Goal: Obtain resource: Download file/media

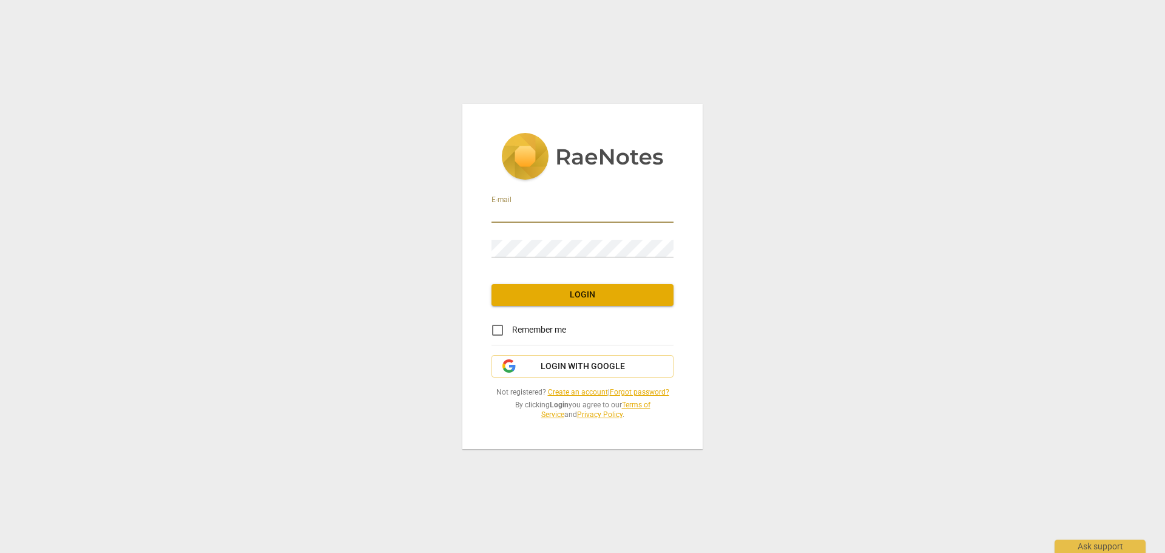
click at [584, 215] on input "email" at bounding box center [583, 214] width 182 height 18
type input "[EMAIL_ADDRESS][DOMAIN_NAME]"
click at [539, 368] on span "Login with Google" at bounding box center [582, 366] width 161 height 12
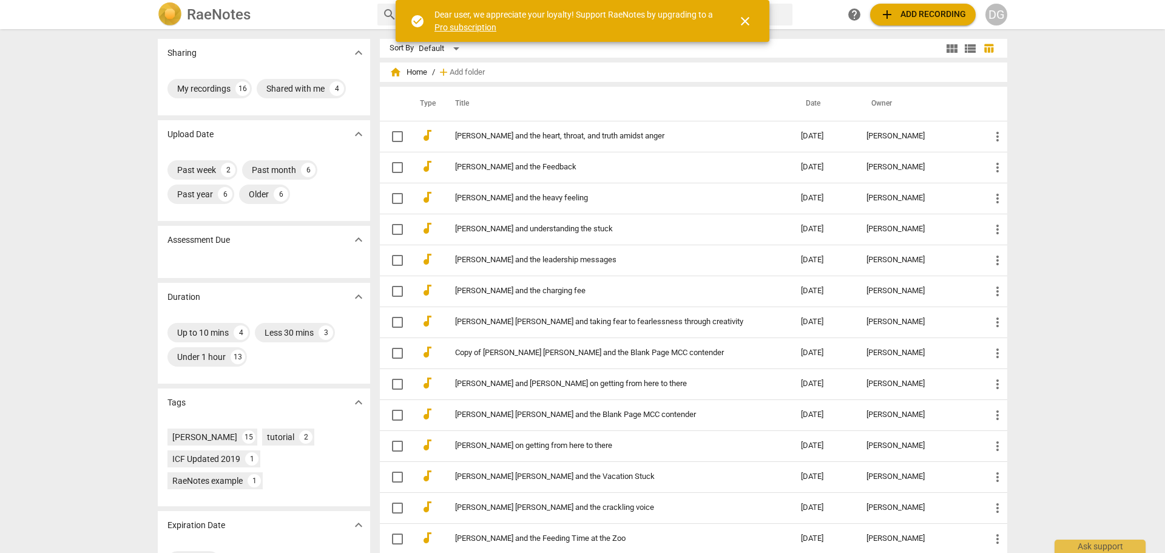
click at [746, 15] on span "close" at bounding box center [745, 21] width 15 height 15
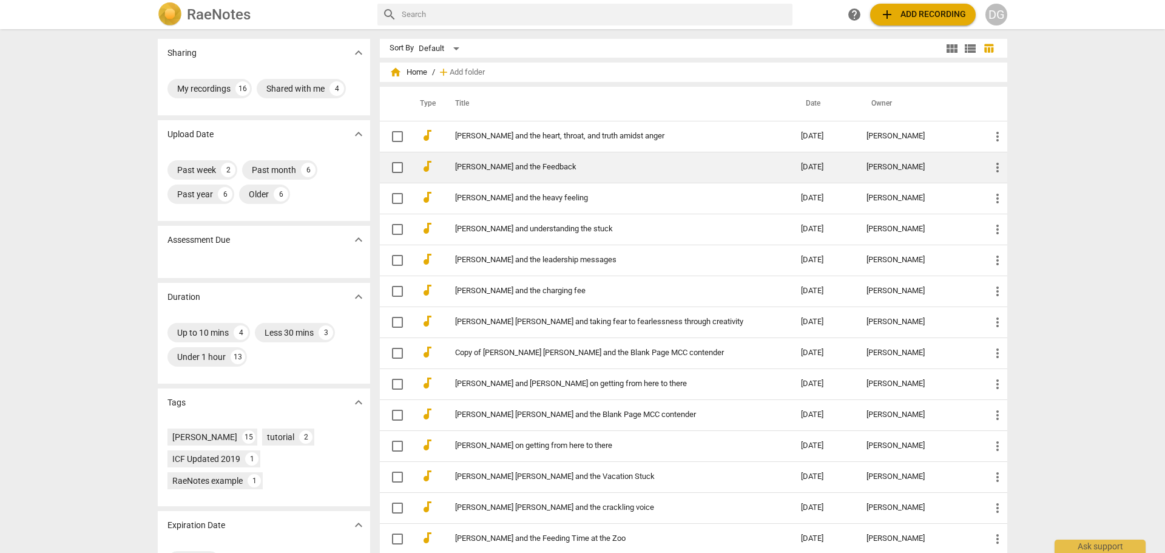
click at [518, 174] on td "[PERSON_NAME] and the Feedback" at bounding box center [616, 167] width 351 height 31
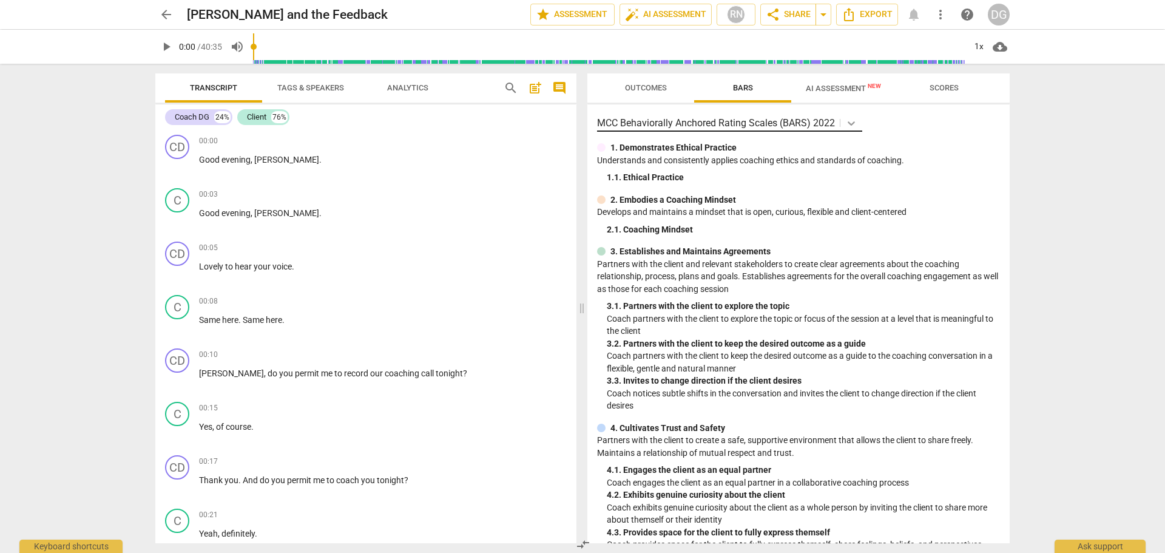
click at [852, 121] on icon at bounding box center [851, 123] width 12 height 12
click at [918, 140] on div "MCC Behaviorally Anchored Rating Scales (BARS) 2022 1. Demonstrates Ethical Pra…" at bounding box center [798, 323] width 422 height 439
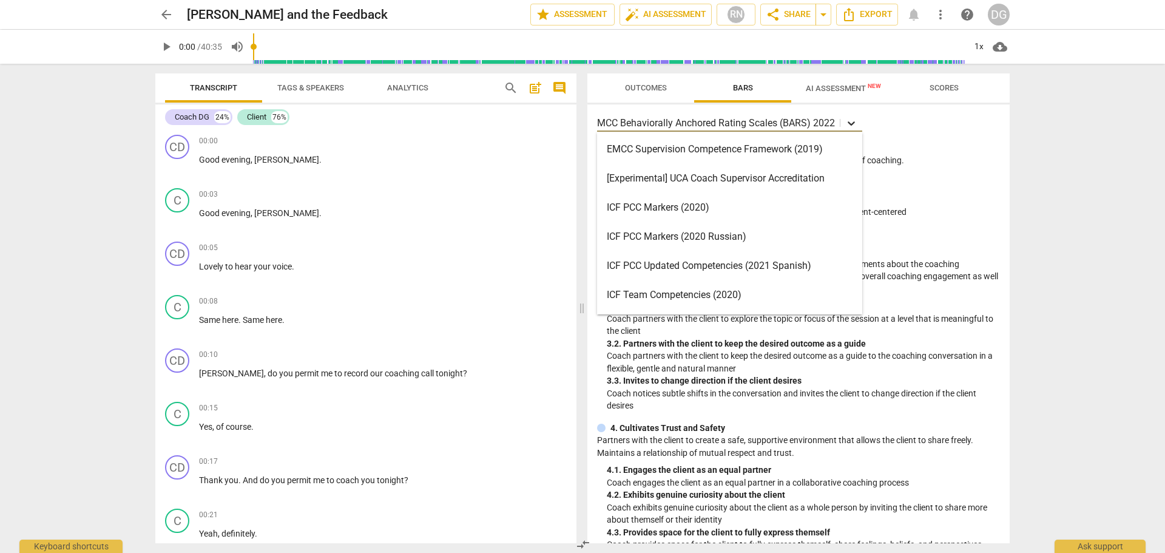
click at [849, 122] on icon at bounding box center [851, 123] width 7 height 4
click at [922, 117] on div "17 results available. Use Up and Down to choose options, press Enter to select …" at bounding box center [798, 123] width 403 height 18
drag, startPoint x: 598, startPoint y: 121, endPoint x: 711, endPoint y: 424, distance: 323.2
click at [696, 422] on div "17 results available. Use Up and Down to choose options, press Enter to select …" at bounding box center [798, 323] width 422 height 439
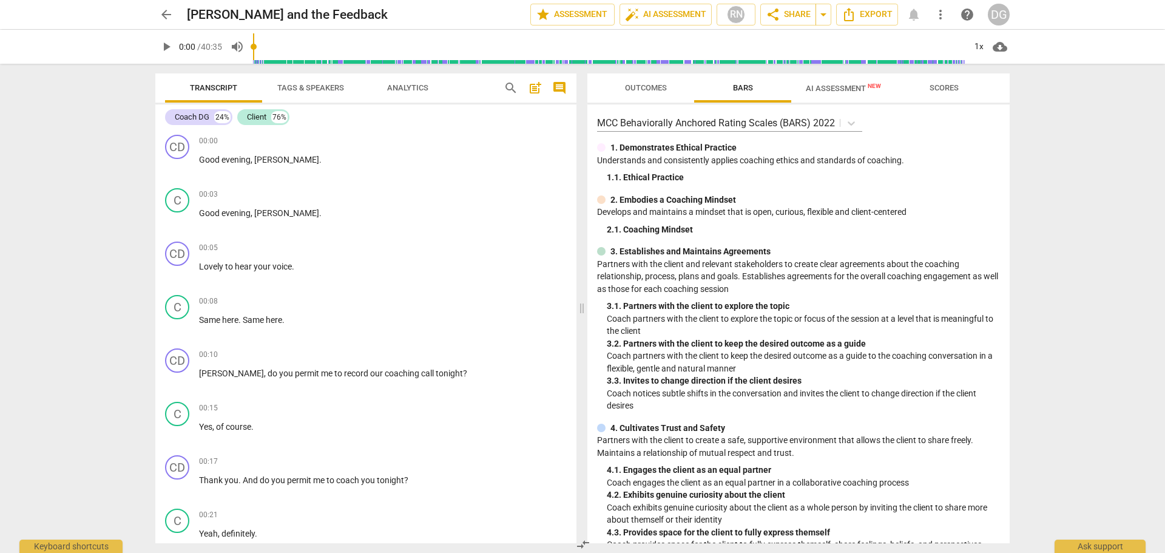
click at [905, 411] on p "Coach notices subtle shifts in the conversation and invites the client to chang…" at bounding box center [803, 399] width 393 height 25
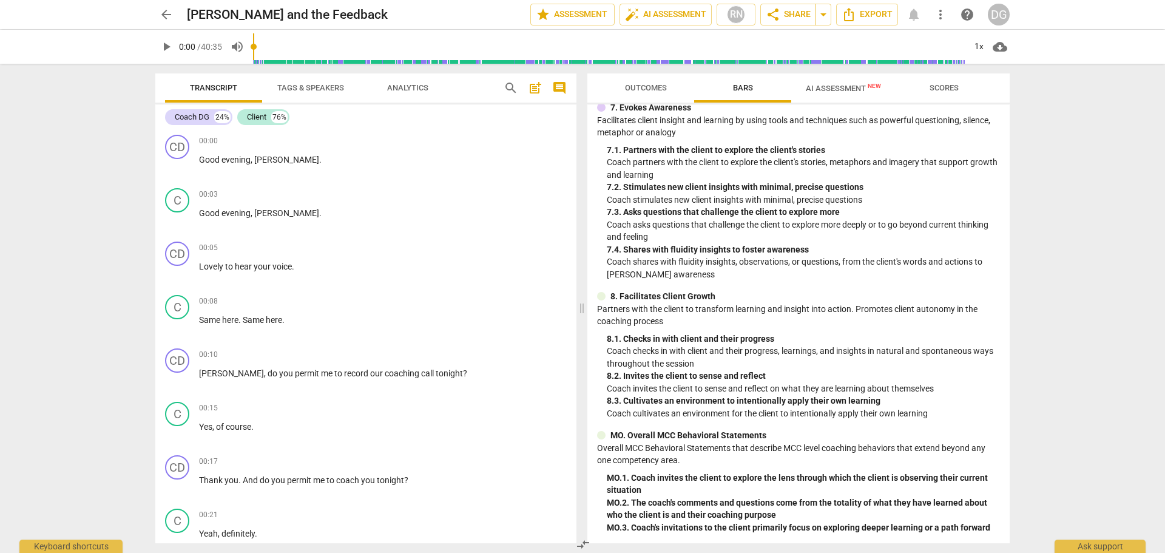
scroll to position [812, 0]
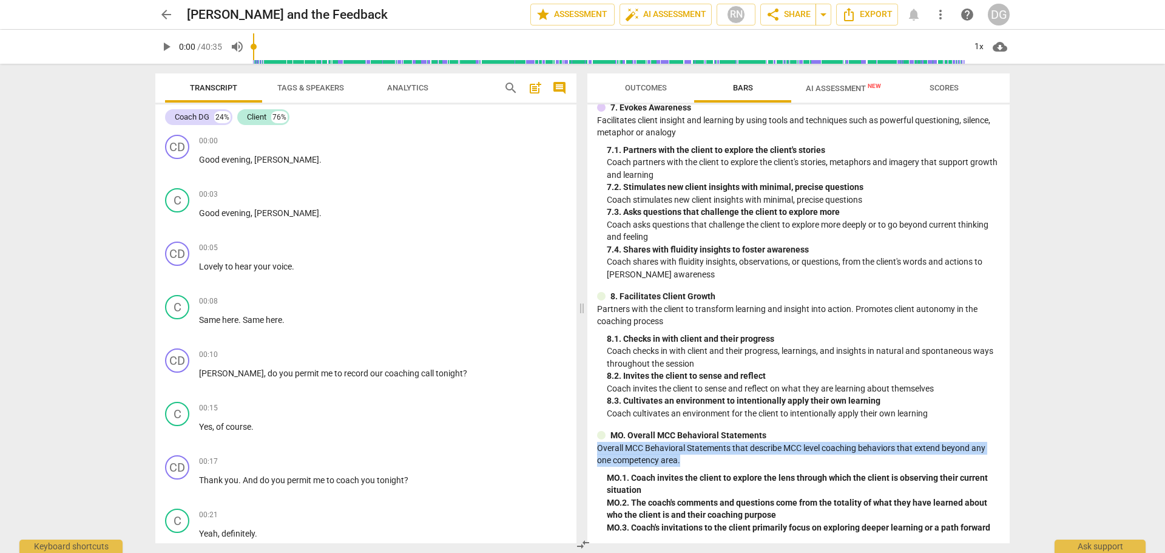
drag, startPoint x: 1005, startPoint y: 463, endPoint x: 1008, endPoint y: 436, distance: 27.5
click at [1008, 436] on div "MCC Behaviorally Anchored Rating Scales (BARS) 2022 1. Demonstrates Ethical Pra…" at bounding box center [798, 323] width 422 height 439
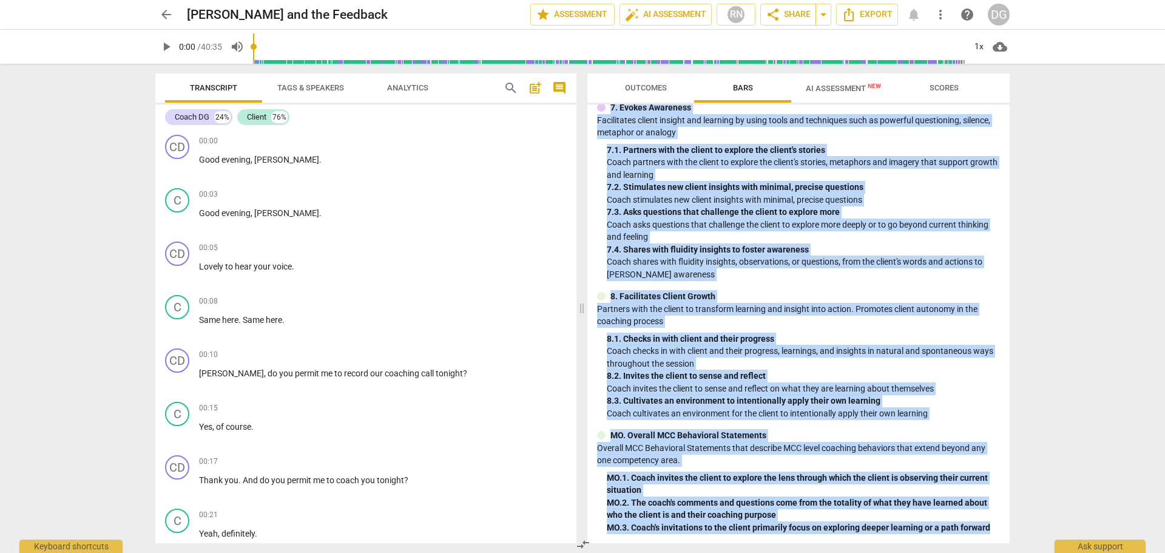
drag, startPoint x: 613, startPoint y: 146, endPoint x: 990, endPoint y: 522, distance: 533.0
click at [990, 522] on div "MCC Behaviorally Anchored Rating Scales (BARS) 2022 1. Demonstrates Ethical Pra…" at bounding box center [798, 323] width 422 height 439
copy div "1. Demonstrates Ethical Practice Understands and consistently applies coaching …"
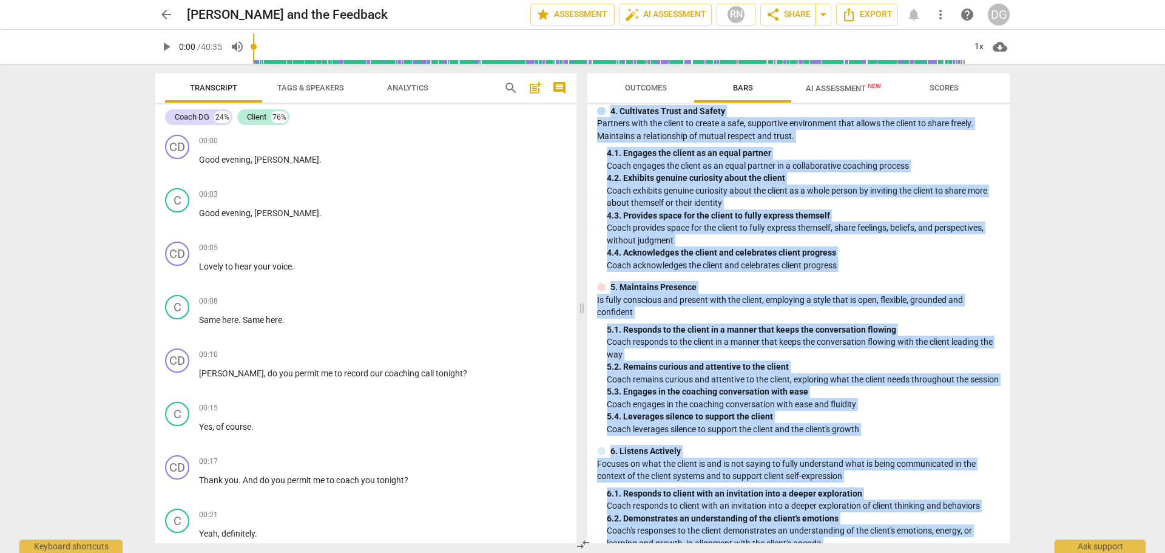
scroll to position [0, 0]
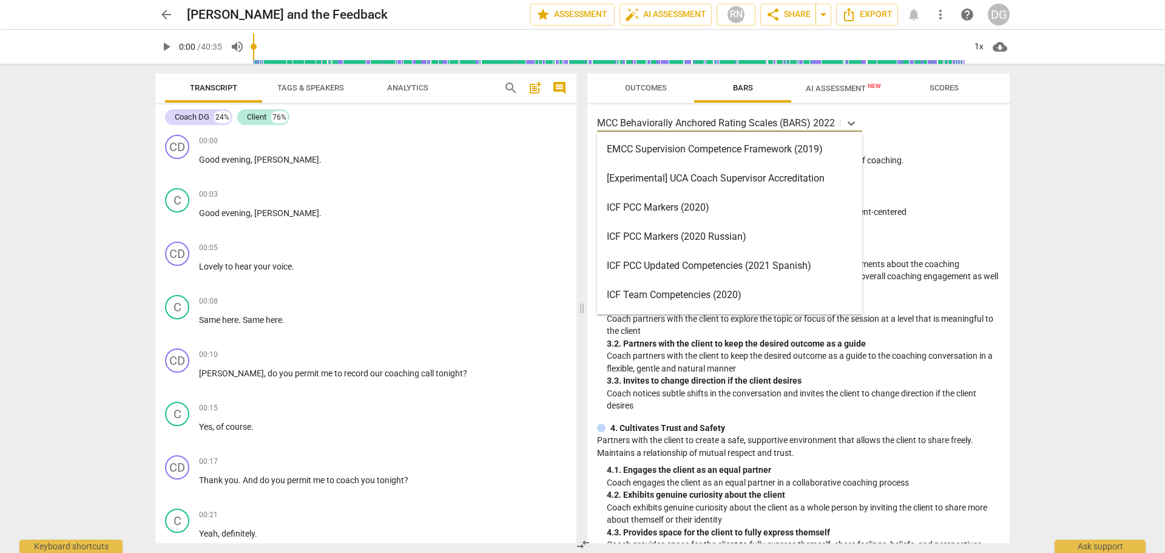
drag, startPoint x: 833, startPoint y: 120, endPoint x: 620, endPoint y: 121, distance: 212.4
click at [620, 121] on p "MCC Behaviorally Anchored Rating Scales (BARS) 2022" at bounding box center [716, 123] width 238 height 14
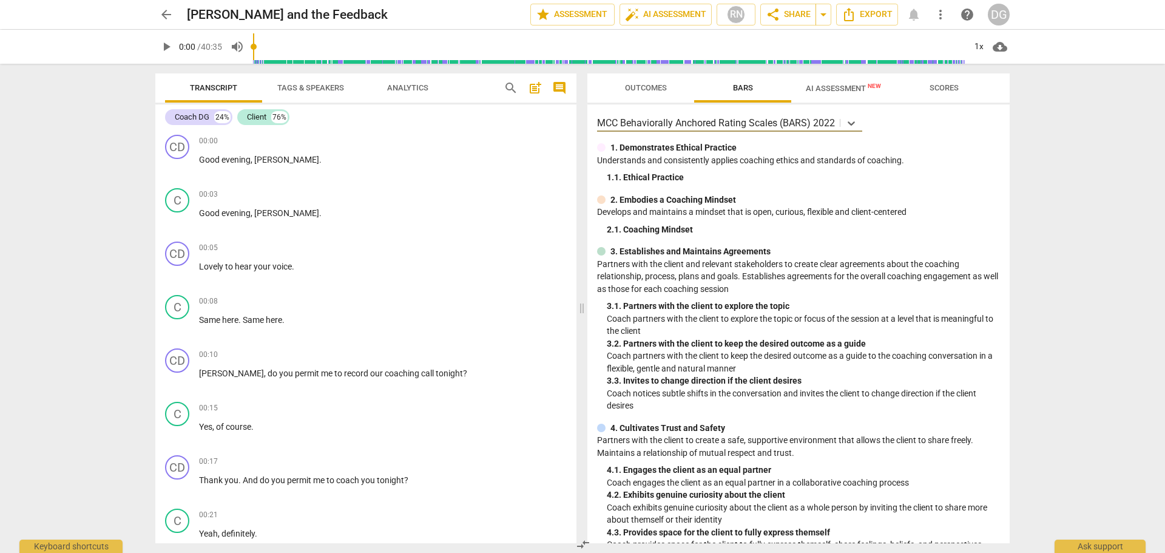
drag, startPoint x: 598, startPoint y: 120, endPoint x: 621, endPoint y: 117, distance: 23.3
click at [621, 117] on p "MCC Behaviorally Anchored Rating Scales (BARS) 2022" at bounding box center [716, 123] width 238 height 14
click at [853, 89] on span "AI Assessment New" at bounding box center [843, 88] width 75 height 9
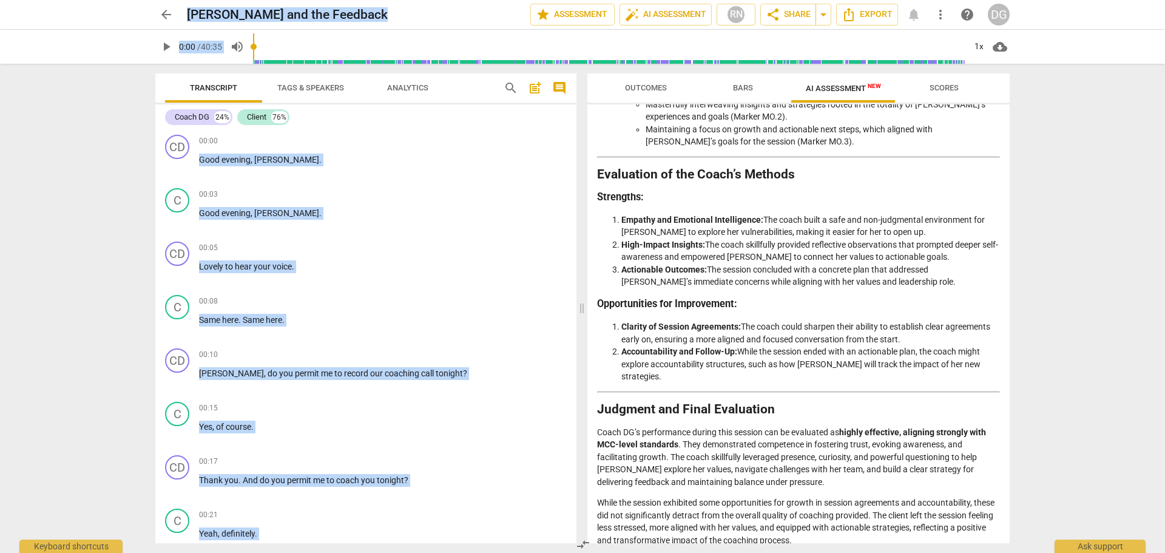
scroll to position [1771, 0]
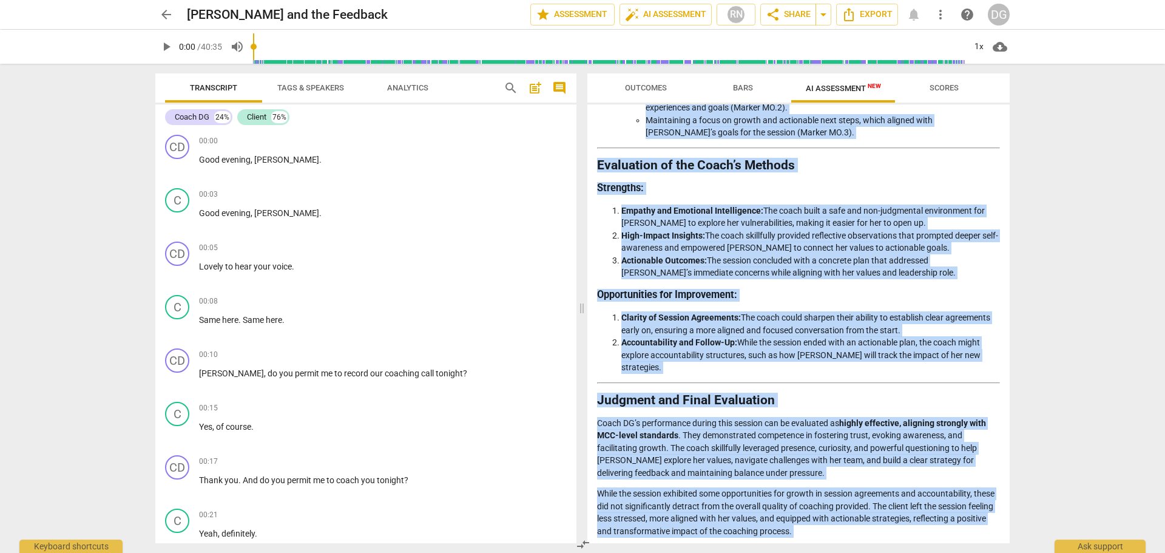
drag, startPoint x: 601, startPoint y: 142, endPoint x: 843, endPoint y: 523, distance: 451.5
copy div "Loremips do sit Ametc'a Elitsedd Eius temporin utlaboreetd magnaali Enima MI'v …"
click at [1000, 48] on span "cloud_download" at bounding box center [1000, 46] width 15 height 15
click at [1006, 46] on li "Download audio" at bounding box center [1035, 46] width 90 height 29
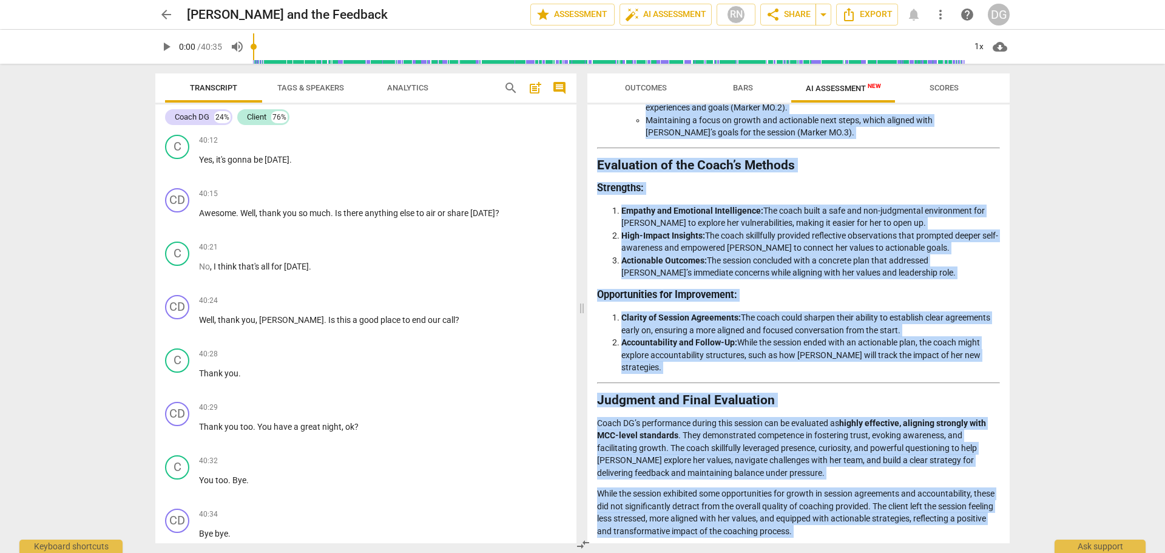
scroll to position [10972, 0]
